Goal: Task Accomplishment & Management: Use online tool/utility

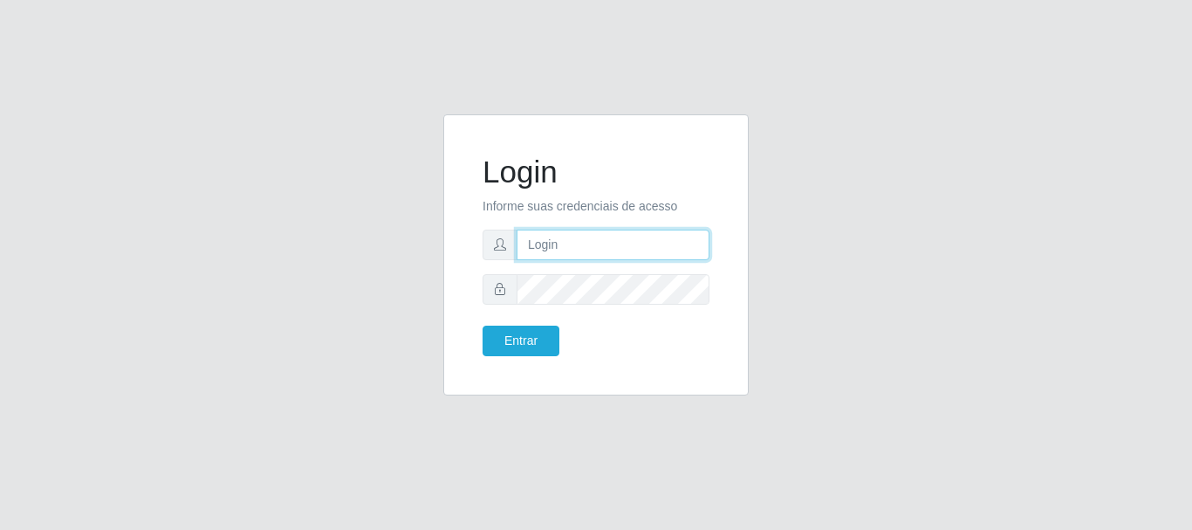
click at [625, 252] on input "text" at bounding box center [613, 245] width 193 height 31
type input "[EMAIL_ADDRESS][DOMAIN_NAME]"
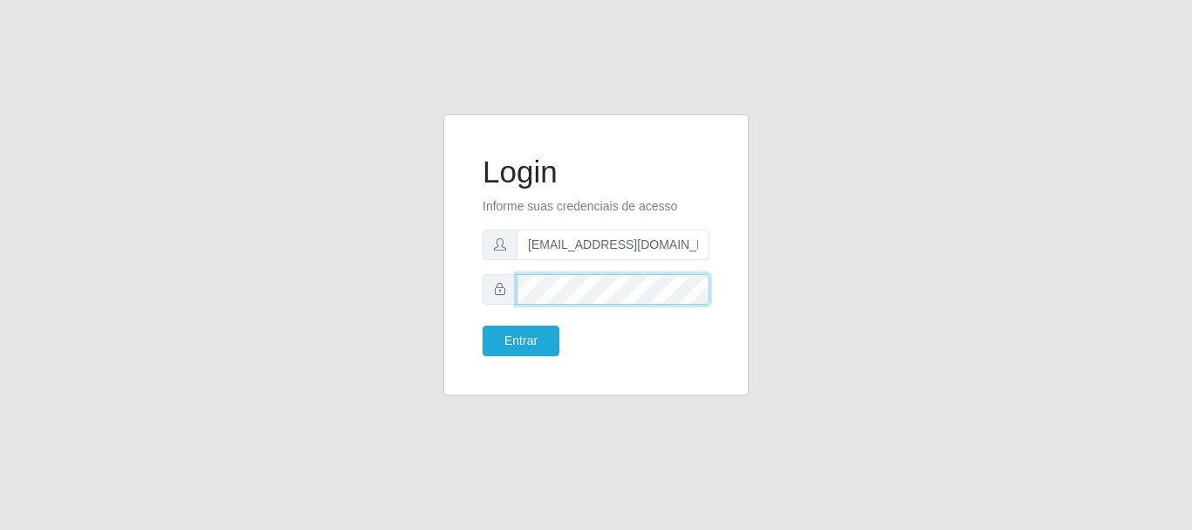
click at [483, 326] on button "Entrar" at bounding box center [521, 341] width 77 height 31
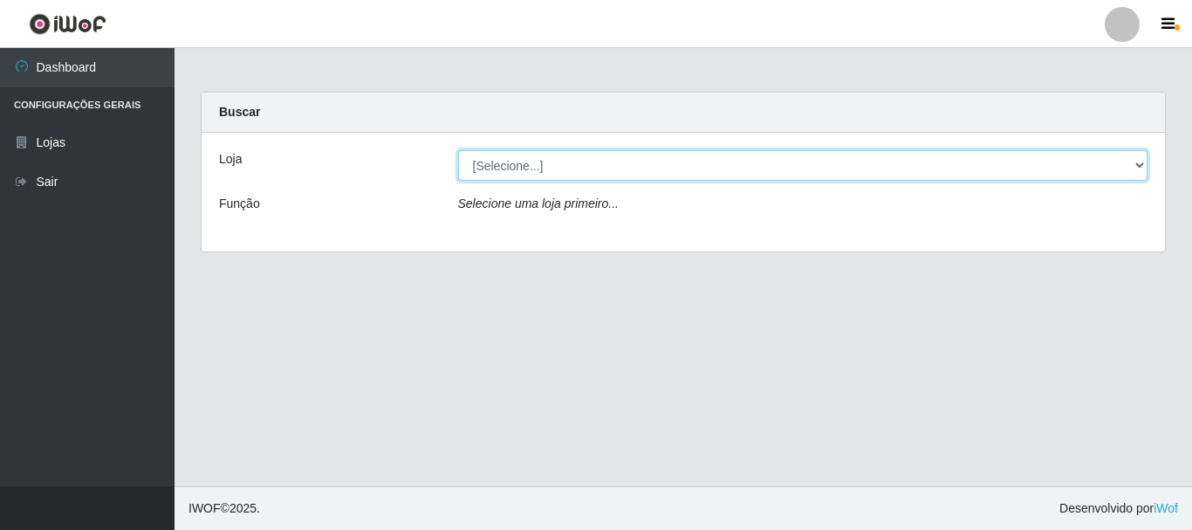
click at [1144, 171] on select "[Selecione...] Queiroz Atacadão - [GEOGRAPHIC_DATA]" at bounding box center [803, 165] width 691 height 31
select select "464"
click at [458, 150] on select "[Selecione...] Queiroz Atacadão - [GEOGRAPHIC_DATA]" at bounding box center [803, 165] width 691 height 31
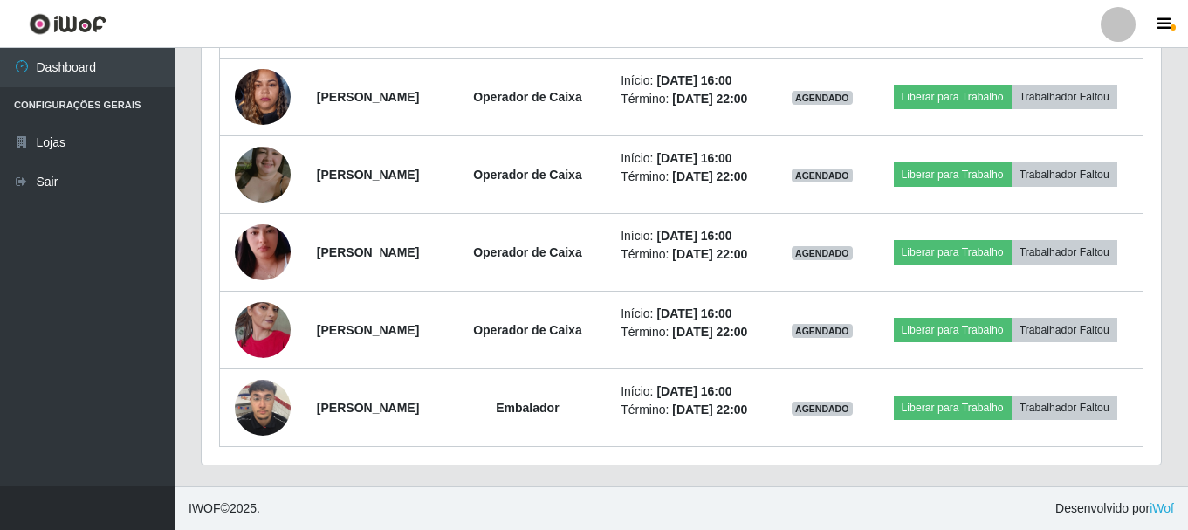
scroll to position [1484, 0]
